Goal: Task Accomplishment & Management: Use online tool/utility

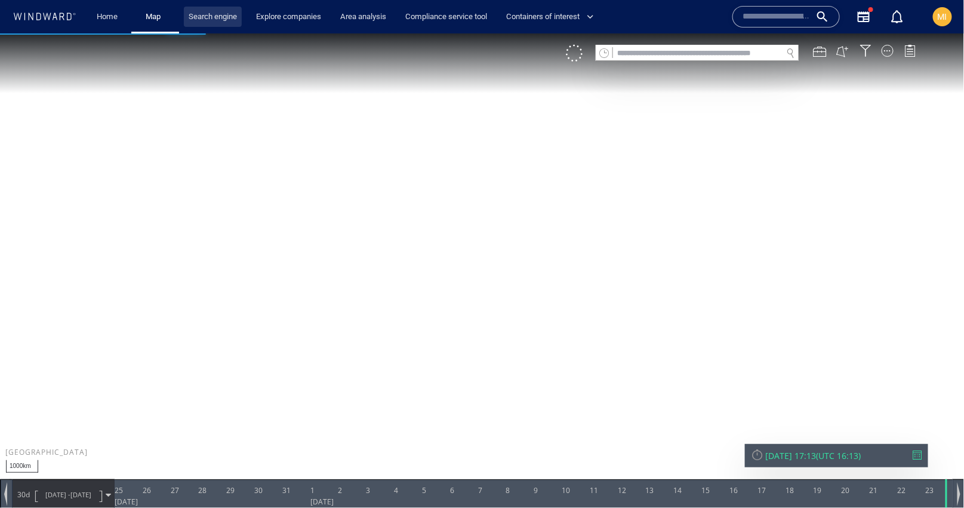
click at [217, 14] on link "Search engine" at bounding box center [213, 17] width 58 height 21
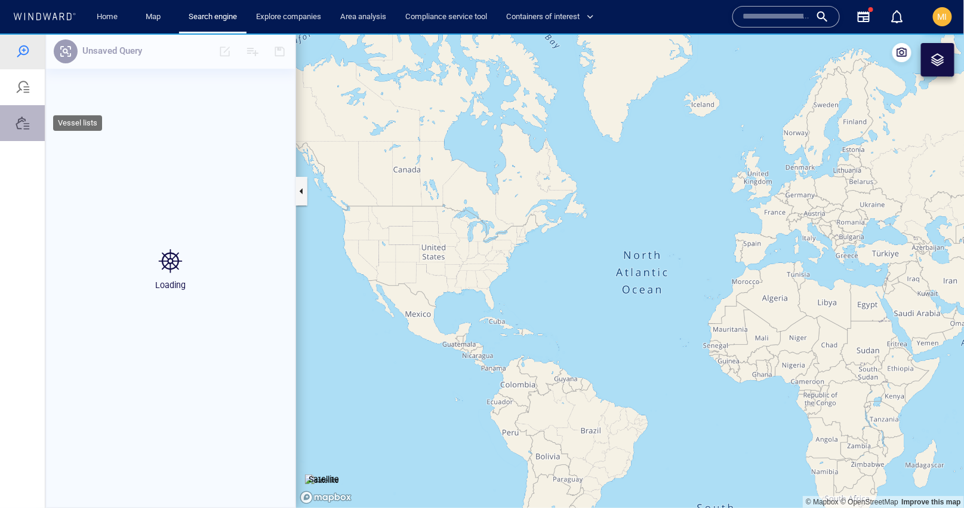
click at [21, 116] on div at bounding box center [23, 122] width 14 height 14
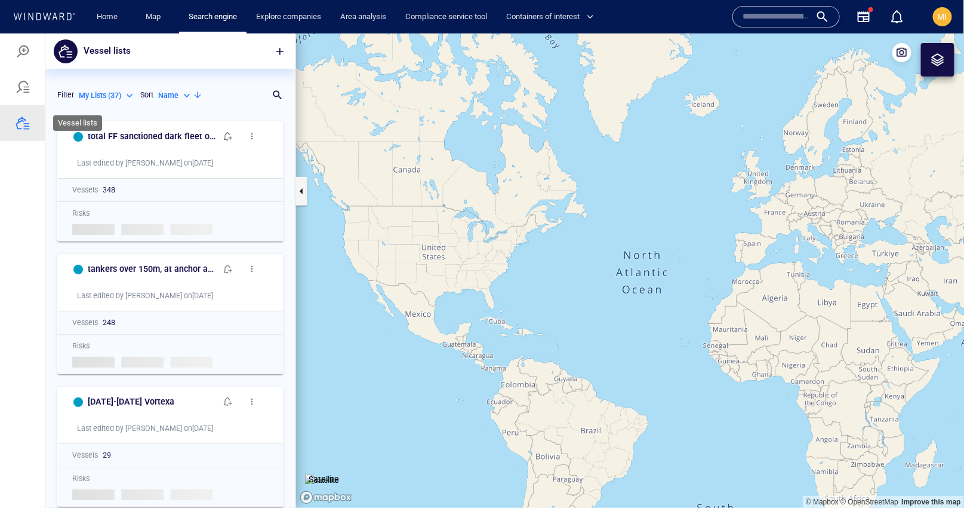
scroll to position [392, 250]
click at [280, 52] on span "button" at bounding box center [280, 51] width 12 height 12
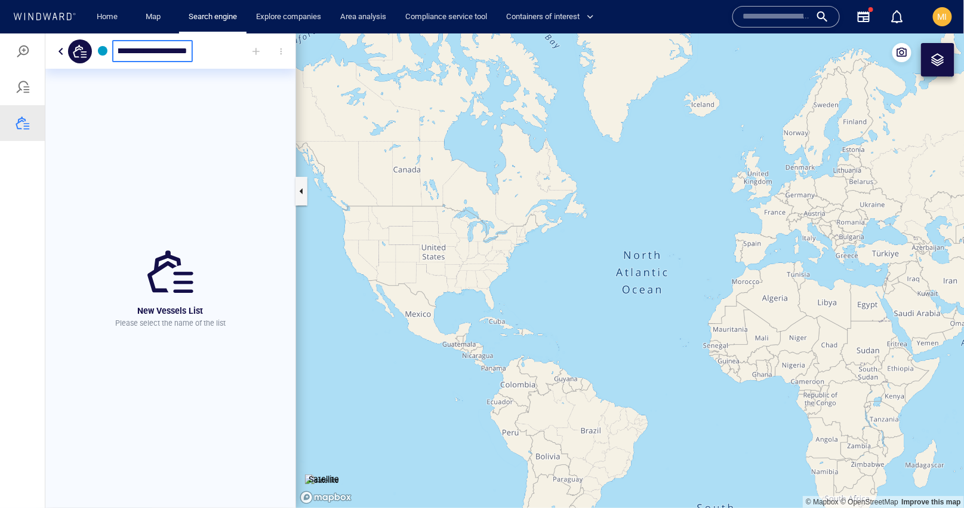
scroll to position [0, 20]
type input "**********"
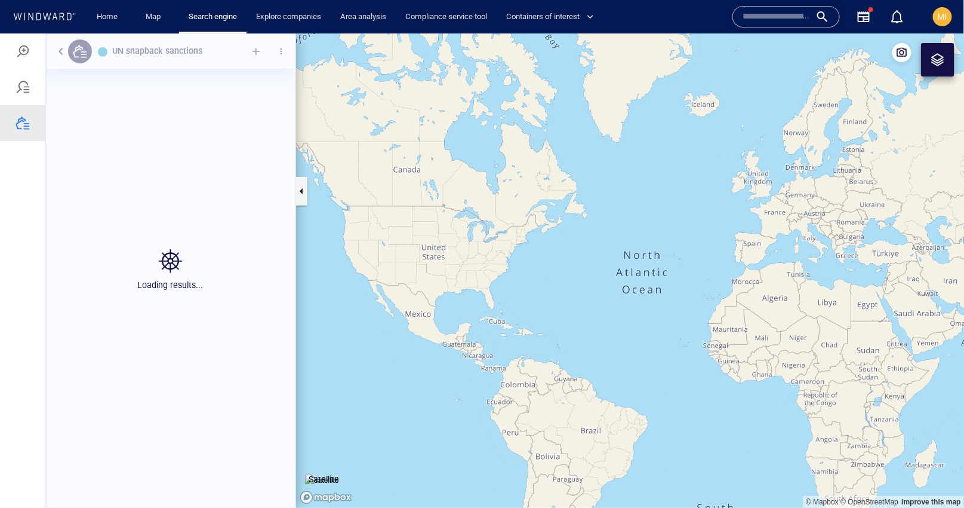
scroll to position [392, 250]
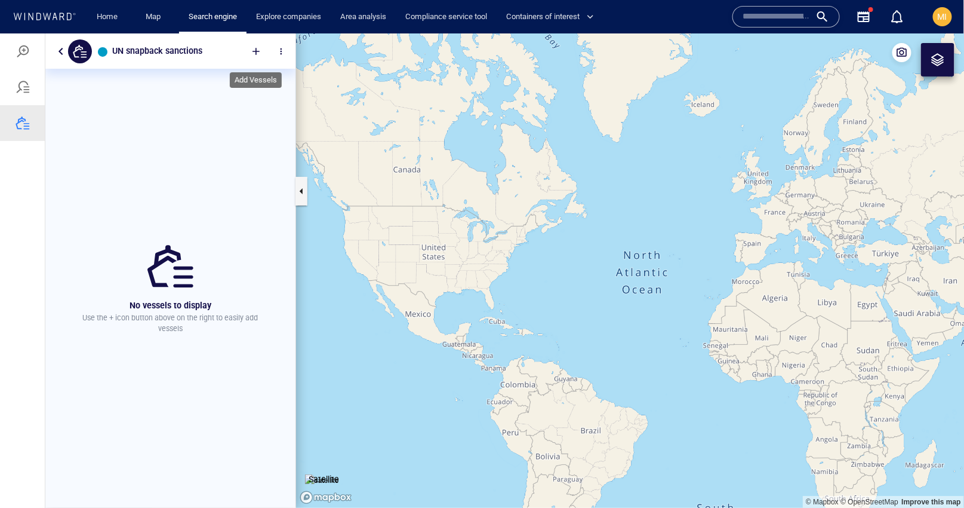
click at [254, 48] on div at bounding box center [256, 51] width 26 height 26
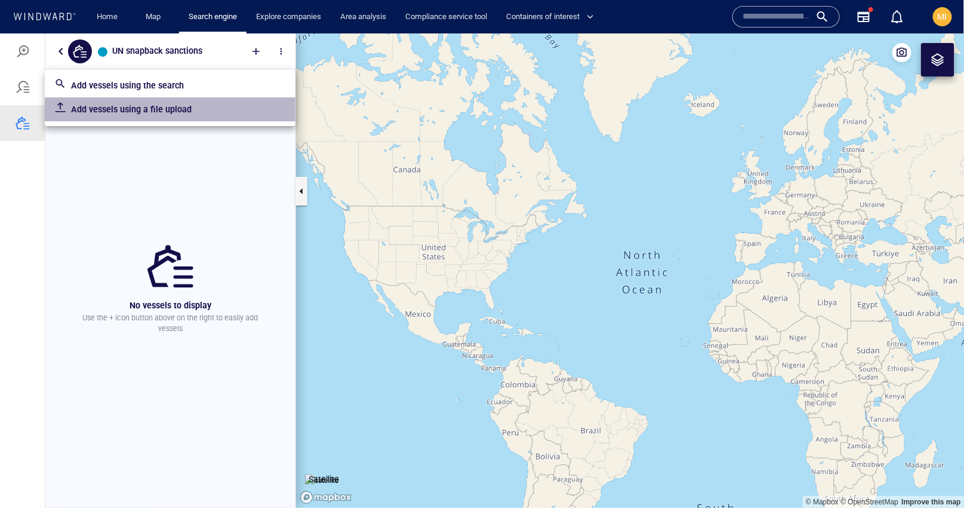
click at [169, 112] on p "Add vessels using a file upload" at bounding box center [178, 109] width 215 height 14
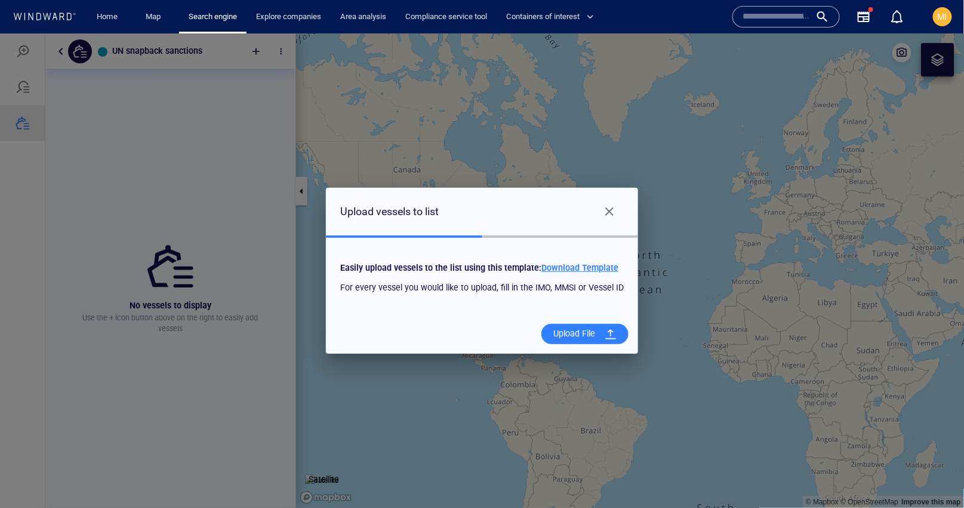
click at [586, 264] on span "Download Template" at bounding box center [580, 267] width 77 height 10
click at [582, 331] on div "Upload File" at bounding box center [574, 333] width 51 height 24
click at [0, 33] on input "Upload File" at bounding box center [0, 33] width 0 height 0
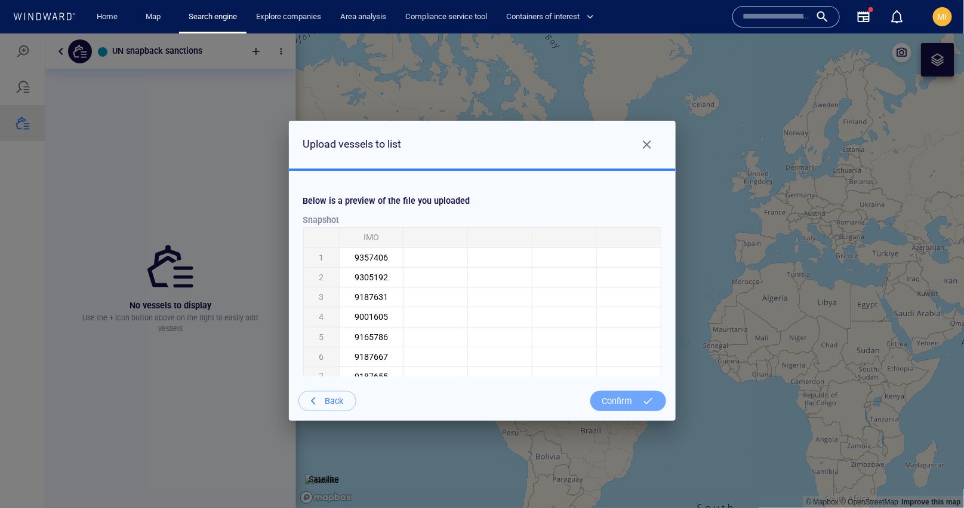
click at [608, 402] on div "Confirm" at bounding box center [618, 400] width 40 height 24
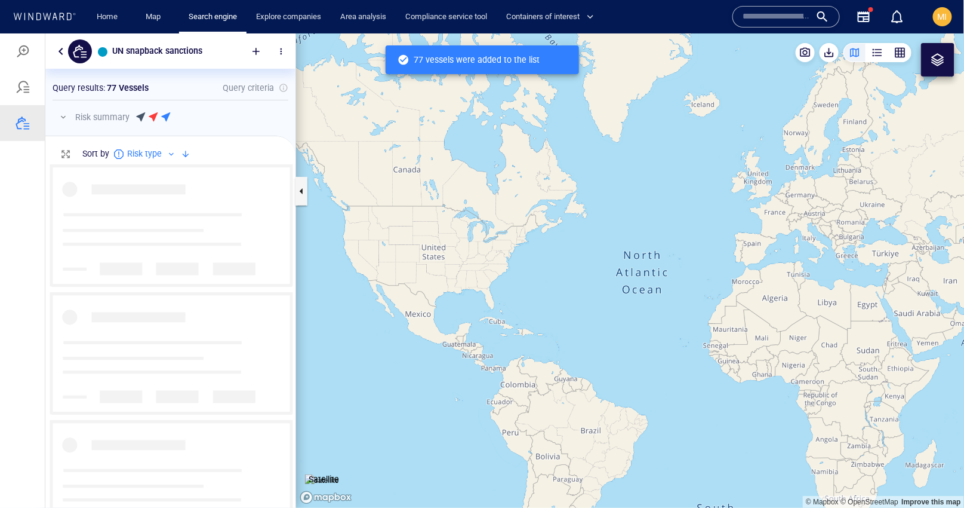
scroll to position [343, 250]
